Goal: Task Accomplishment & Management: Manage account settings

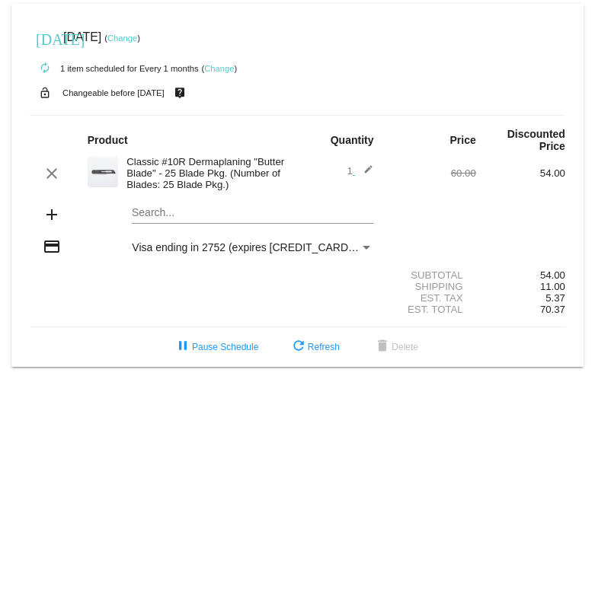
click at [222, 64] on link "Change" at bounding box center [219, 68] width 30 height 9
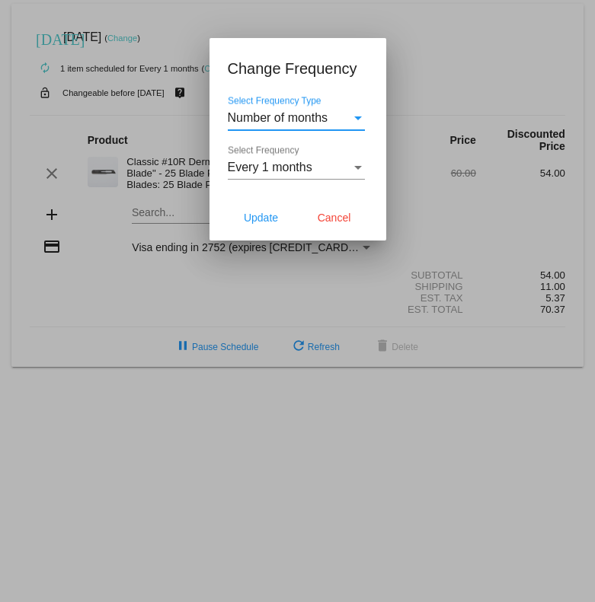
click at [357, 119] on div "Select Frequency Type" at bounding box center [358, 118] width 8 height 4
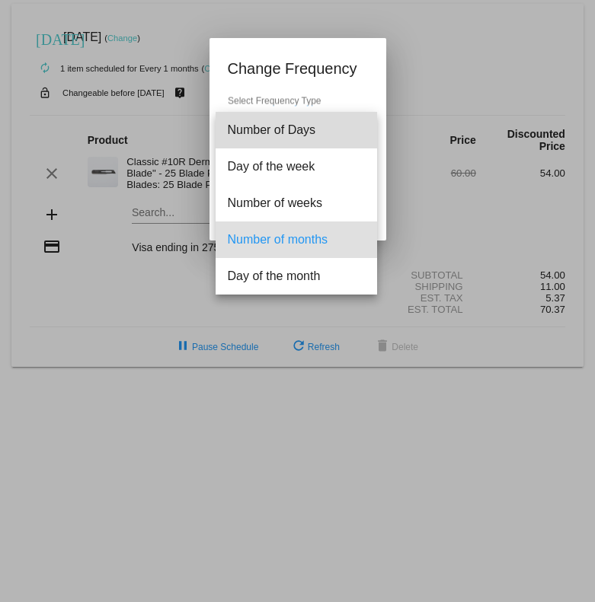
click at [357, 119] on span "Number of Days" at bounding box center [296, 130] width 137 height 37
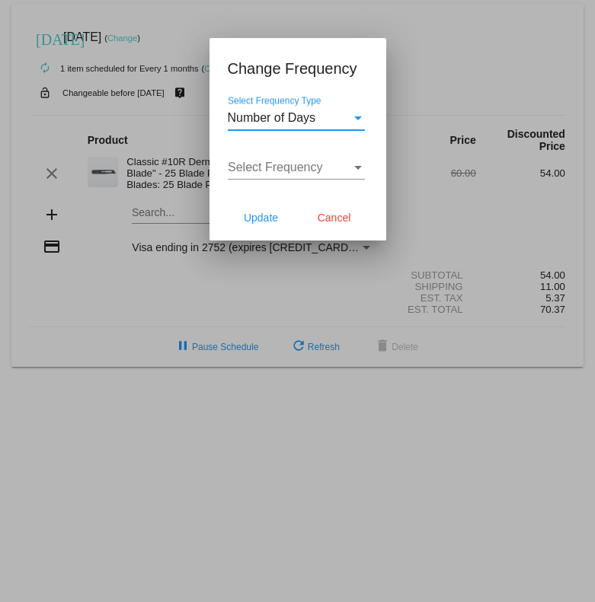
click at [357, 119] on div "Select Frequency Type" at bounding box center [358, 118] width 8 height 4
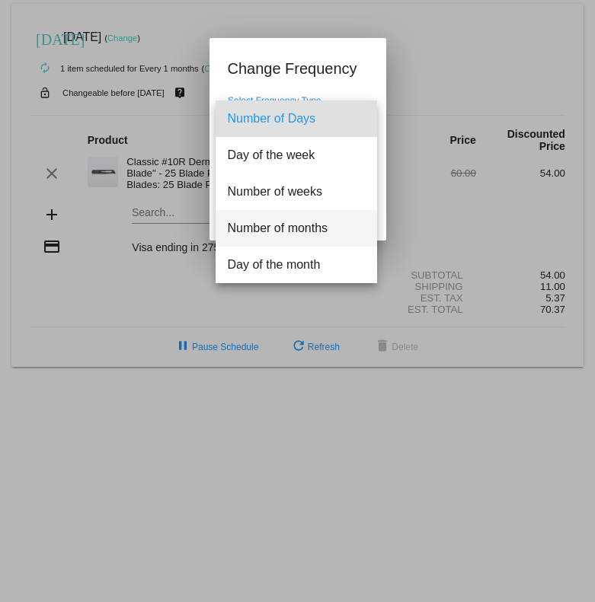
click at [313, 220] on span "Number of months" at bounding box center [296, 228] width 137 height 37
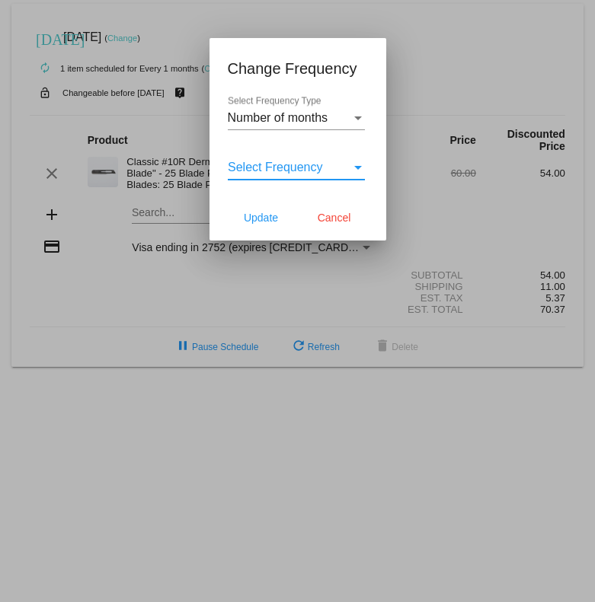
click at [356, 162] on div "Select Frequency" at bounding box center [358, 168] width 14 height 14
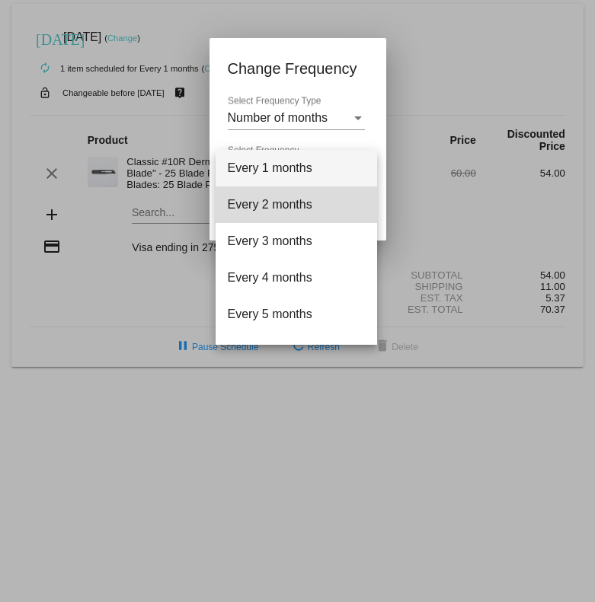
click at [304, 205] on span "Every 2 months" at bounding box center [296, 205] width 137 height 37
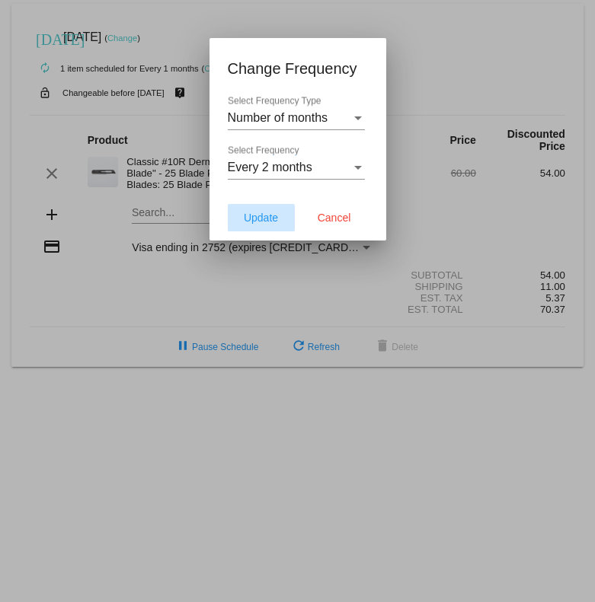
click at [256, 222] on span "Update" at bounding box center [261, 218] width 34 height 12
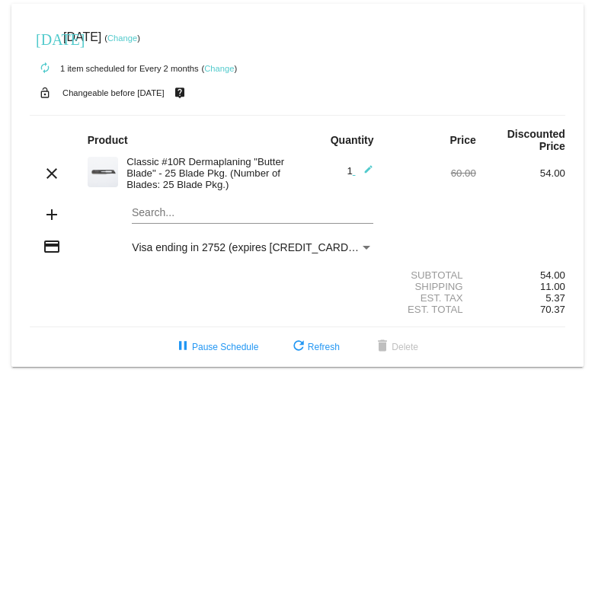
click at [137, 36] on link "Change" at bounding box center [122, 37] width 30 height 9
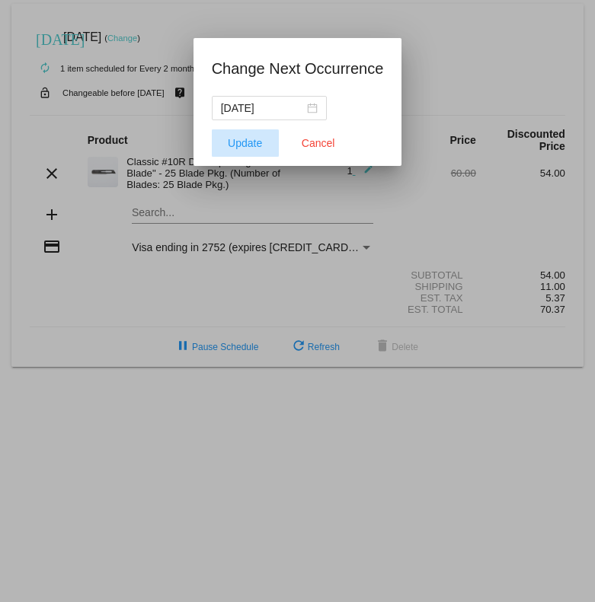
click at [234, 149] on button "Update" at bounding box center [245, 142] width 67 height 27
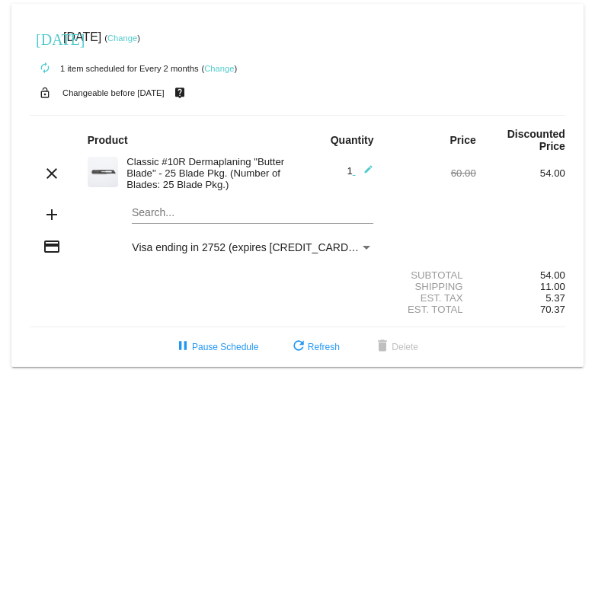
click at [156, 32] on div "[DATE] [DATE] ( Change )" at bounding box center [297, 37] width 535 height 30
click at [137, 37] on link "Change" at bounding box center [122, 37] width 30 height 9
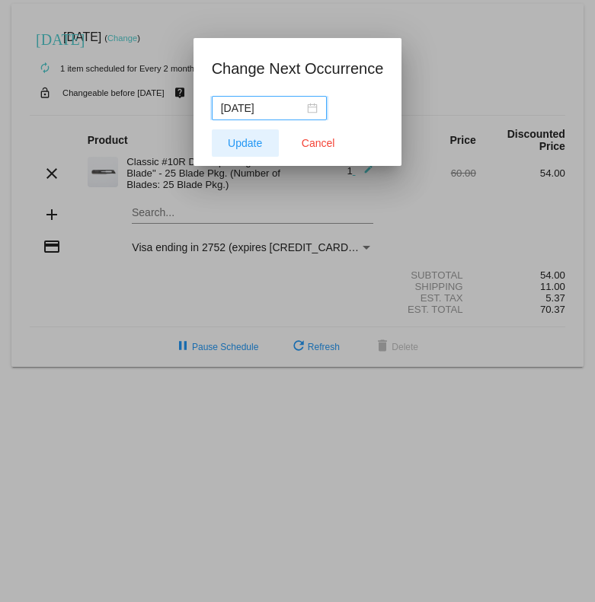
click at [241, 140] on span "Update" at bounding box center [245, 143] width 34 height 12
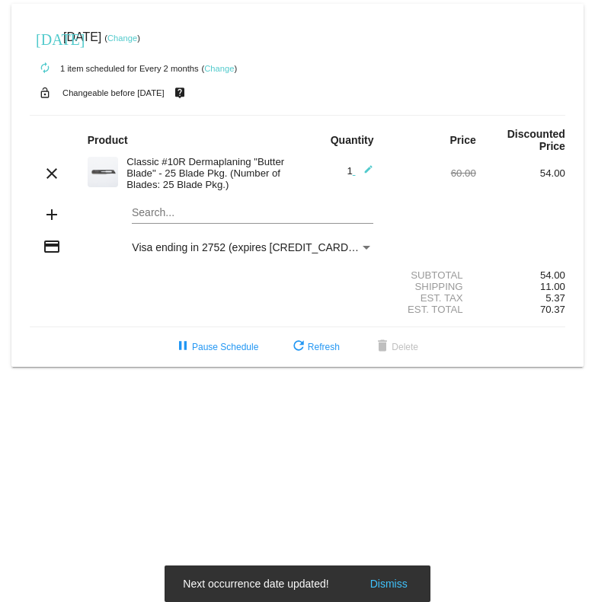
click at [153, 44] on div "[DATE] [DATE] ( Change )" at bounding box center [297, 37] width 535 height 30
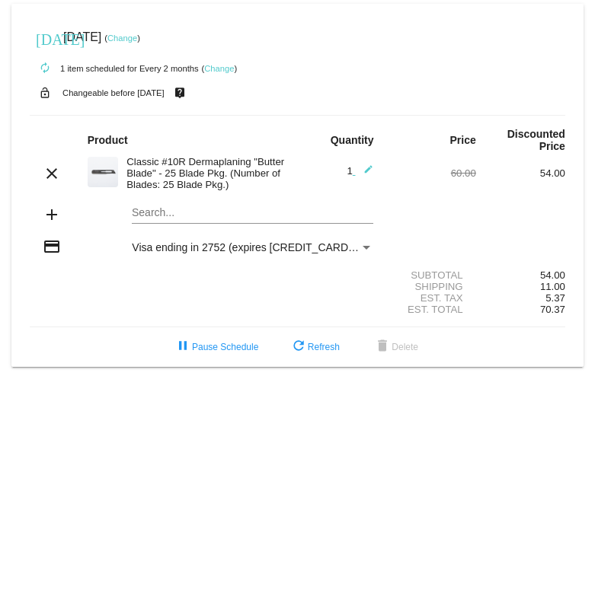
click at [153, 31] on div "[DATE] [DATE] ( Change )" at bounding box center [297, 37] width 535 height 30
click at [136, 31] on div "[DATE] [DATE] ( Change )" at bounding box center [297, 37] width 535 height 30
click at [137, 41] on link "Change" at bounding box center [122, 37] width 30 height 9
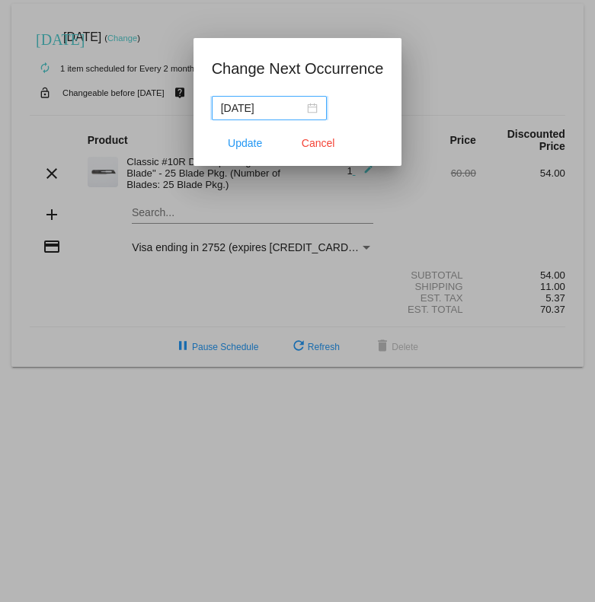
click at [315, 107] on div "[DATE]" at bounding box center [269, 108] width 97 height 17
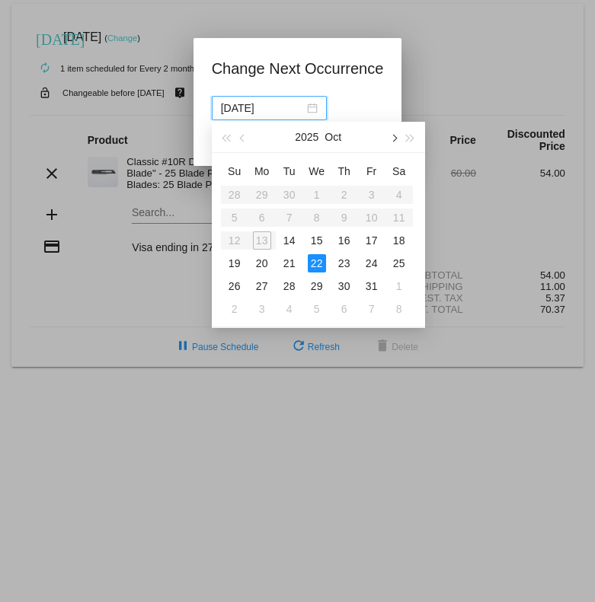
click at [394, 139] on span "button" at bounding box center [393, 139] width 8 height 8
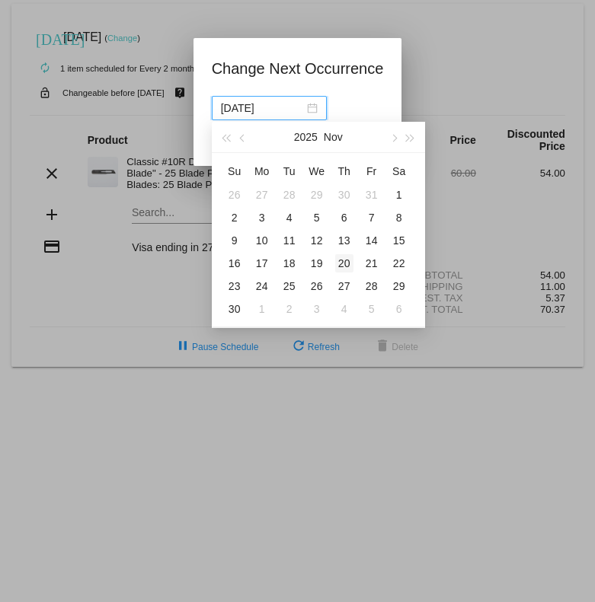
click at [346, 261] on div "20" at bounding box center [344, 263] width 18 height 18
type input "[DATE]"
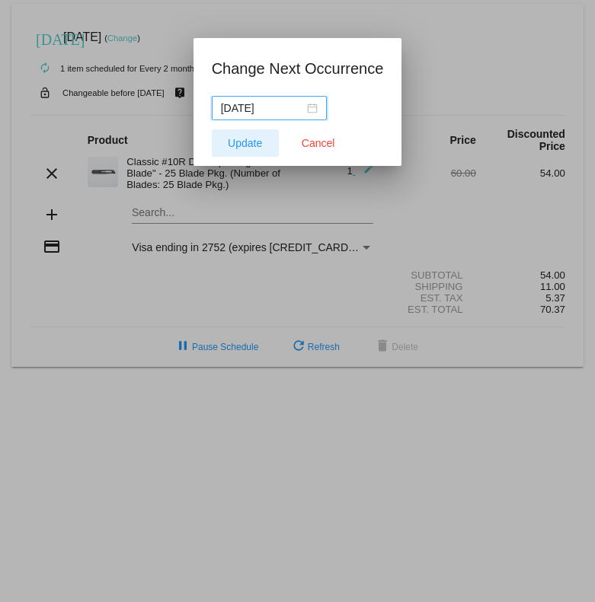
click at [242, 143] on span "Update" at bounding box center [245, 143] width 34 height 12
